Goal: Entertainment & Leisure: Consume media (video, audio)

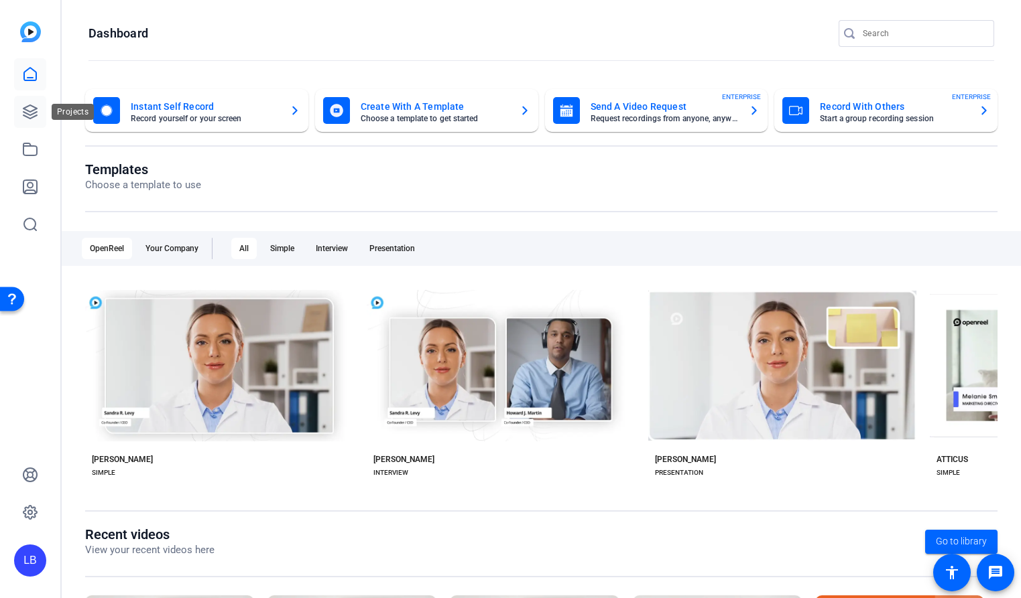
click at [31, 115] on icon at bounding box center [30, 112] width 16 height 16
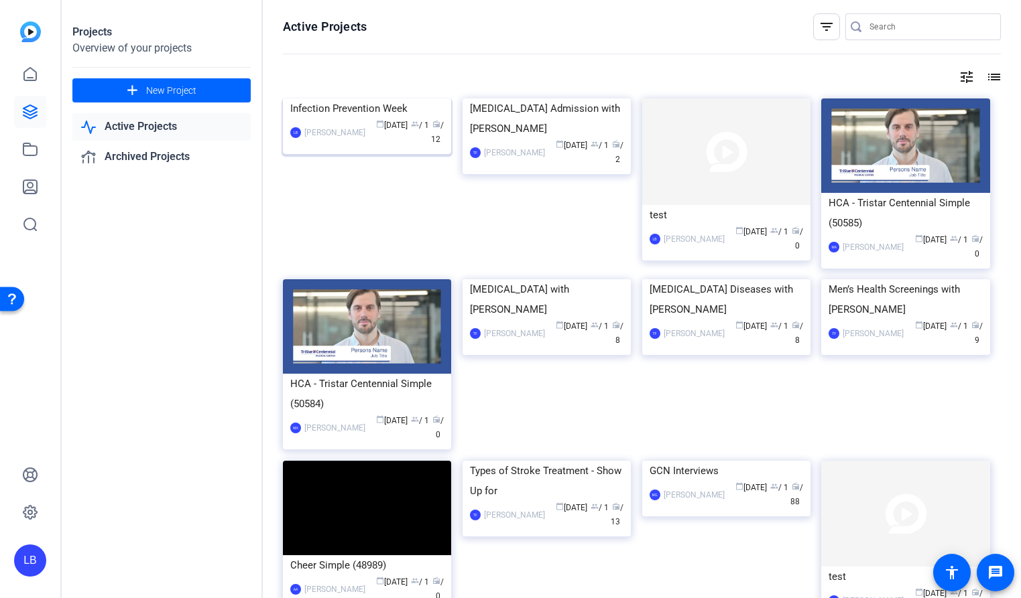
click at [348, 99] on img at bounding box center [367, 99] width 168 height 0
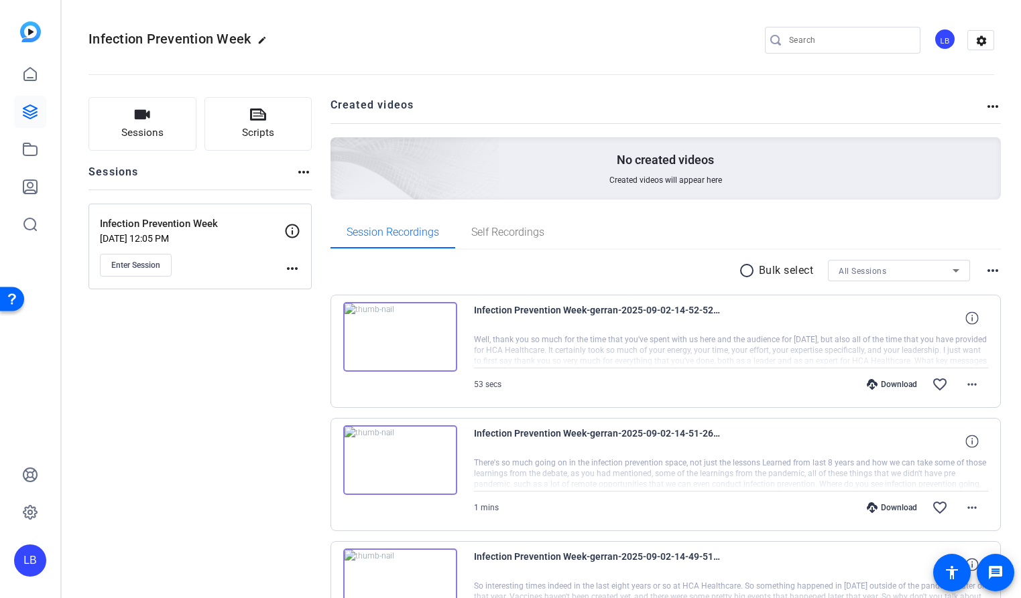
click at [373, 350] on img at bounding box center [400, 337] width 114 height 70
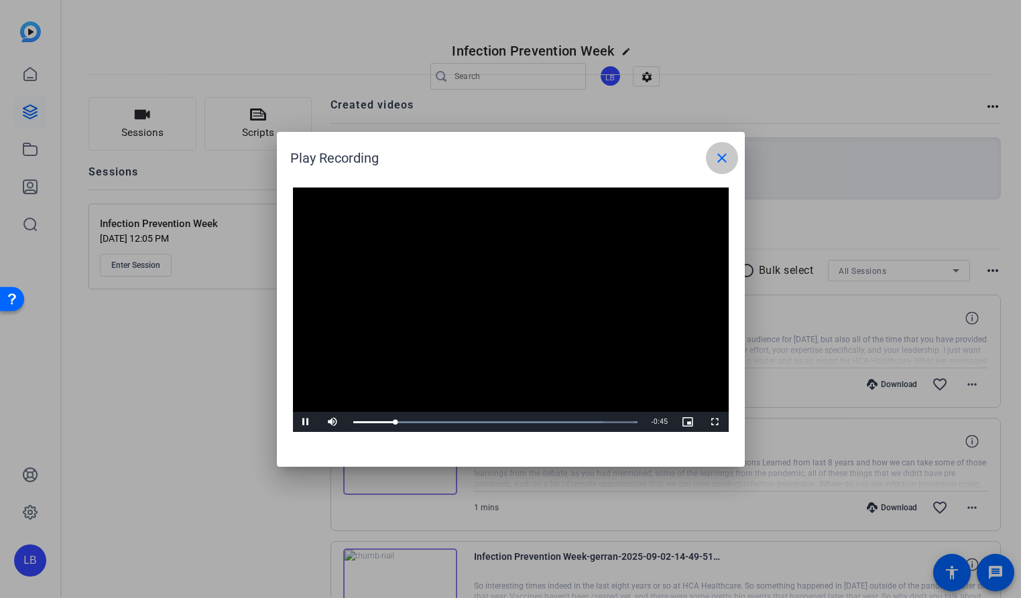
click at [714, 164] on mat-icon "close" at bounding box center [722, 158] width 16 height 16
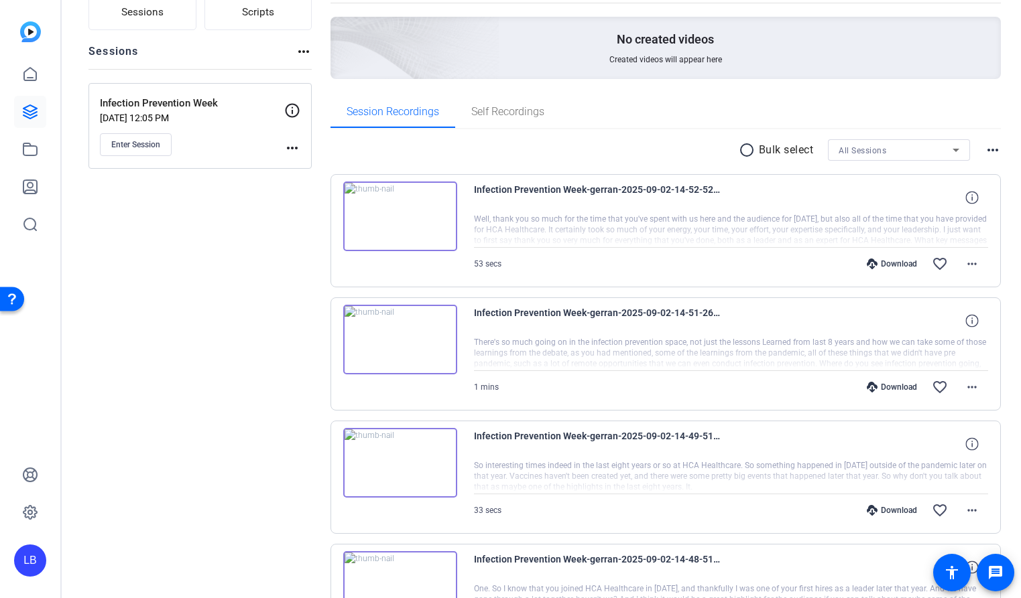
scroll to position [160, 0]
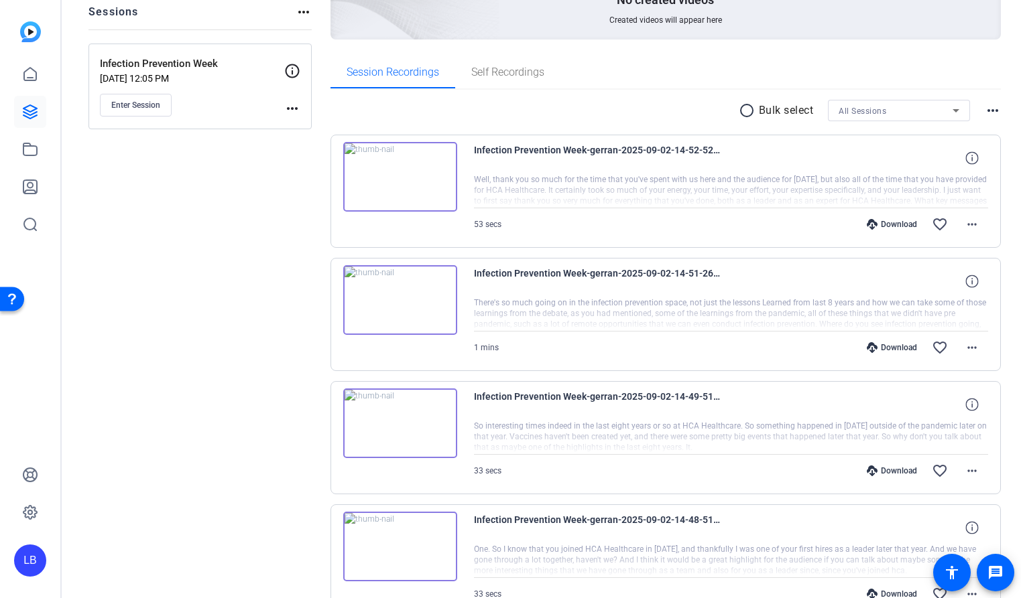
click at [383, 424] on img at bounding box center [400, 424] width 114 height 70
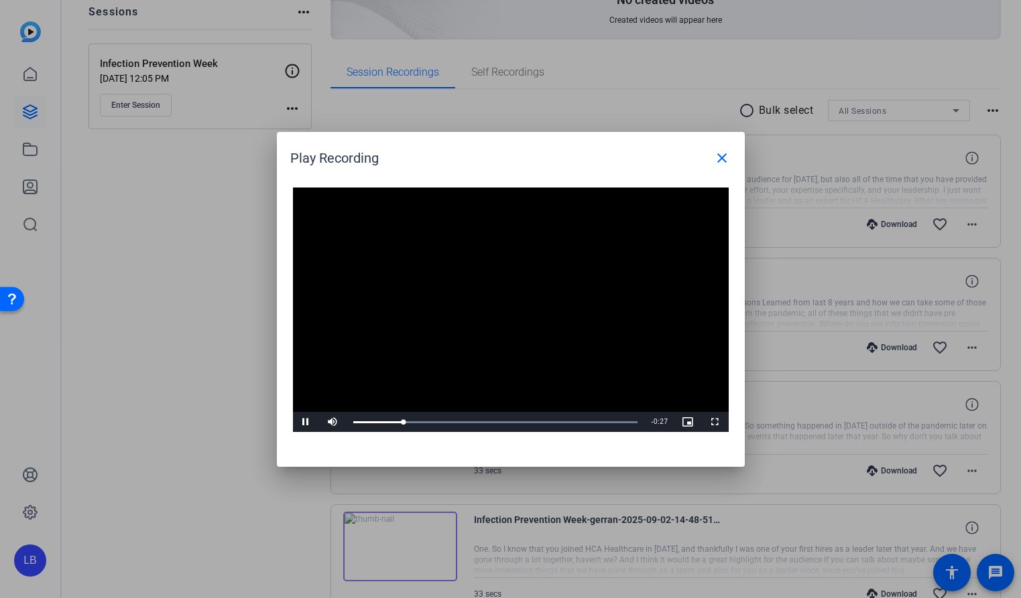
click at [388, 505] on div at bounding box center [510, 299] width 1021 height 598
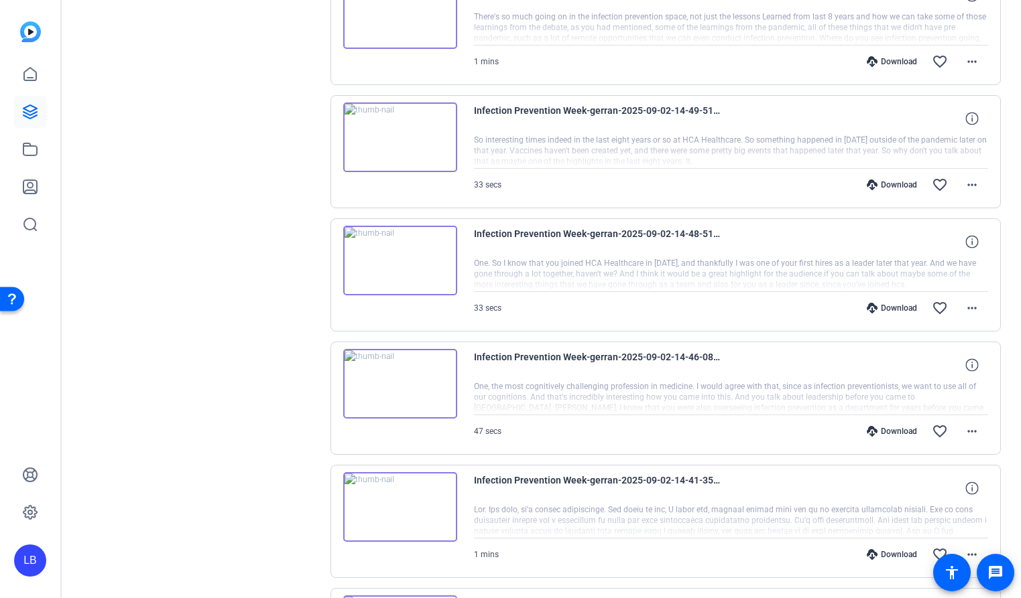
scroll to position [454, 0]
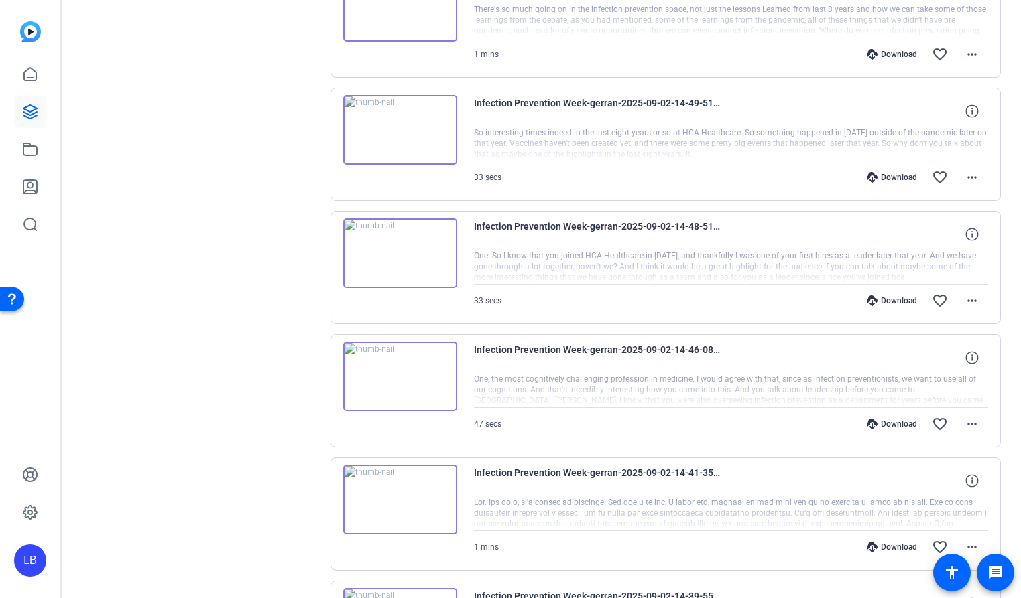
click at [388, 505] on img at bounding box center [400, 500] width 114 height 70
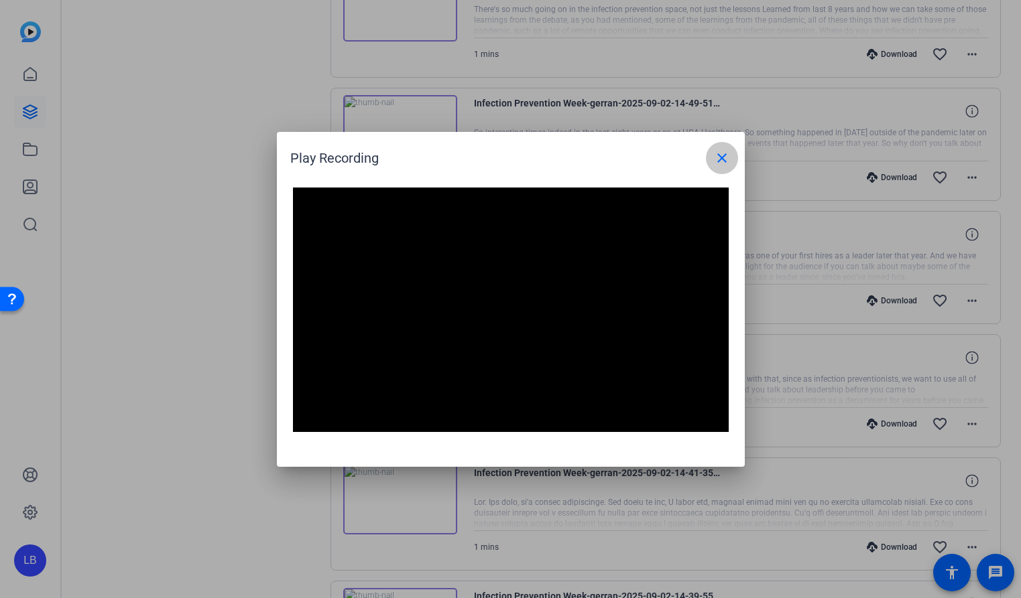
click at [716, 153] on mat-icon "close" at bounding box center [722, 158] width 16 height 16
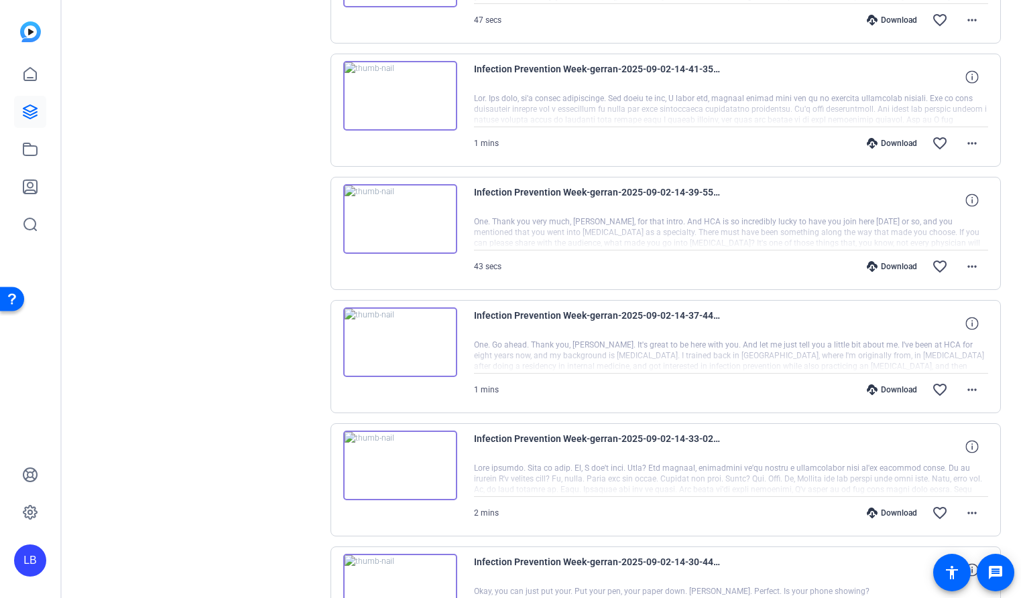
scroll to position [863, 0]
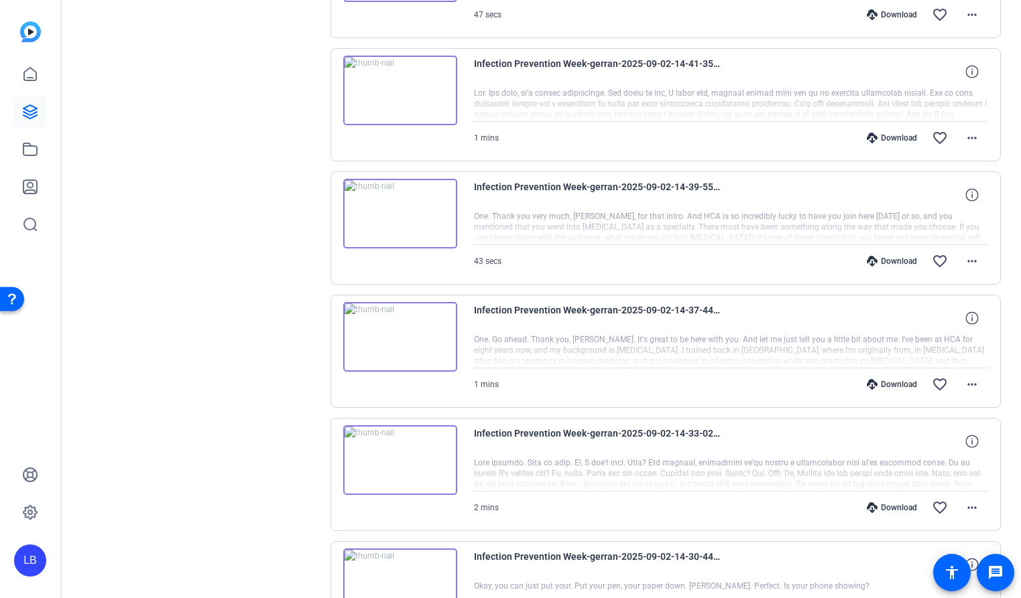
click at [416, 457] on img at bounding box center [400, 461] width 114 height 70
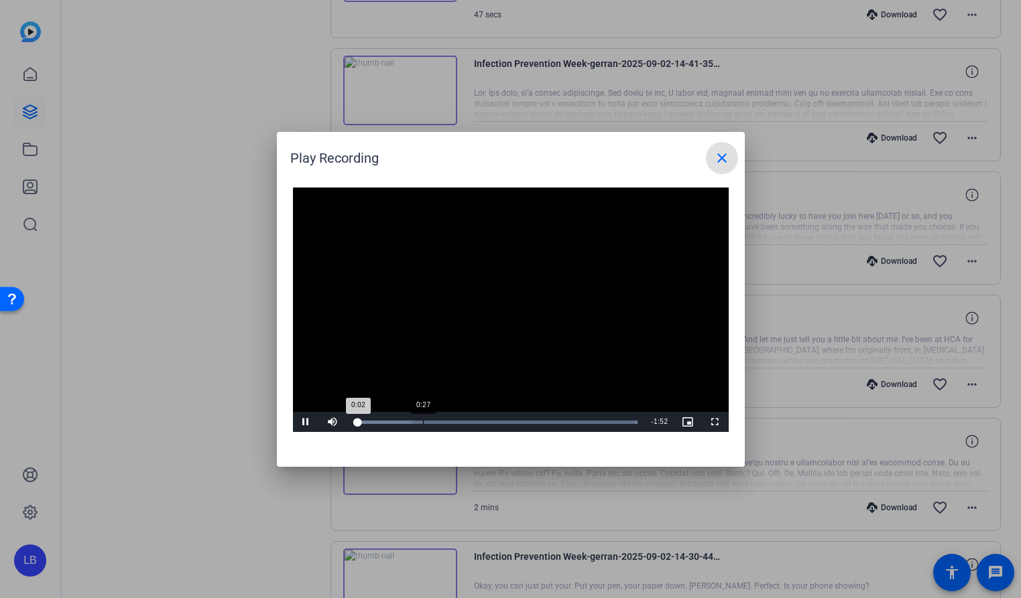
click at [422, 422] on div "Loaded : 100.00% 0:27 0:02" at bounding box center [495, 422] width 285 height 3
click at [462, 425] on div "Loaded : 100.00% 0:44 0:44" at bounding box center [495, 422] width 298 height 20
click at [721, 164] on mat-icon "close" at bounding box center [722, 158] width 16 height 16
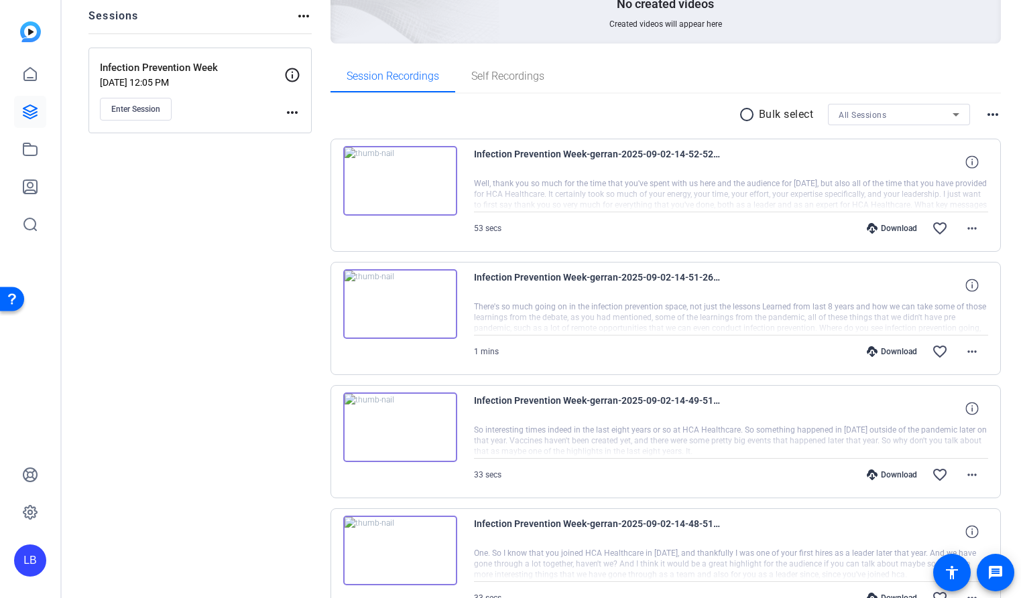
scroll to position [161, 0]
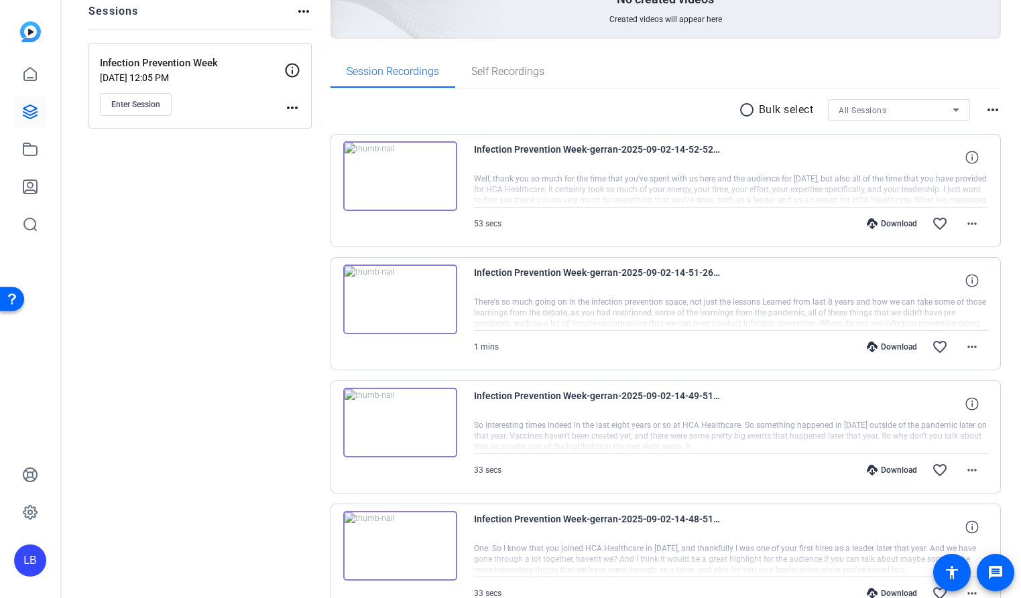
click at [403, 185] on img at bounding box center [400, 176] width 114 height 70
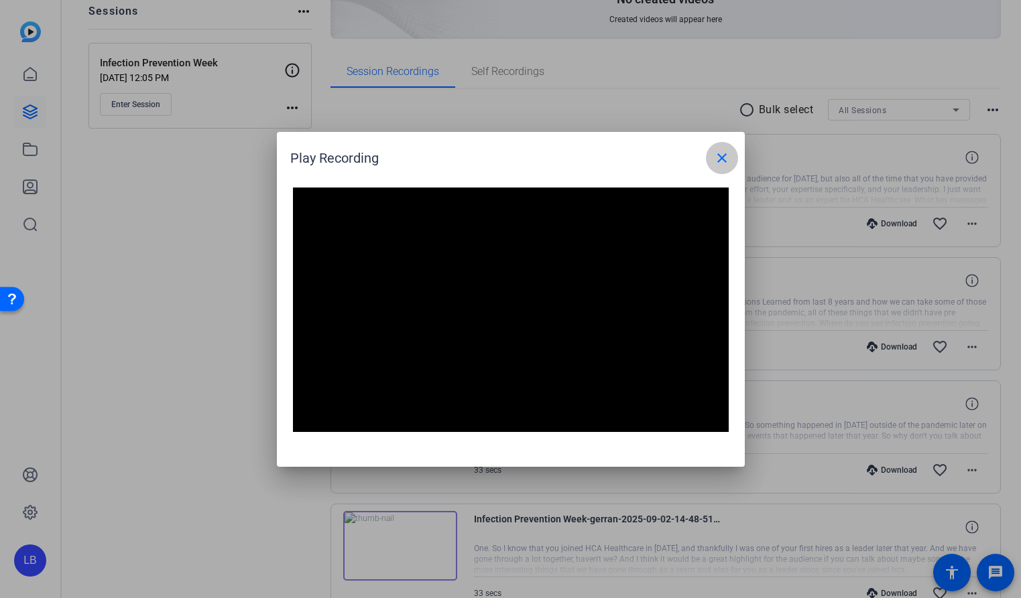
click at [726, 164] on mat-icon "close" at bounding box center [722, 158] width 16 height 16
